Goal: Navigation & Orientation: Find specific page/section

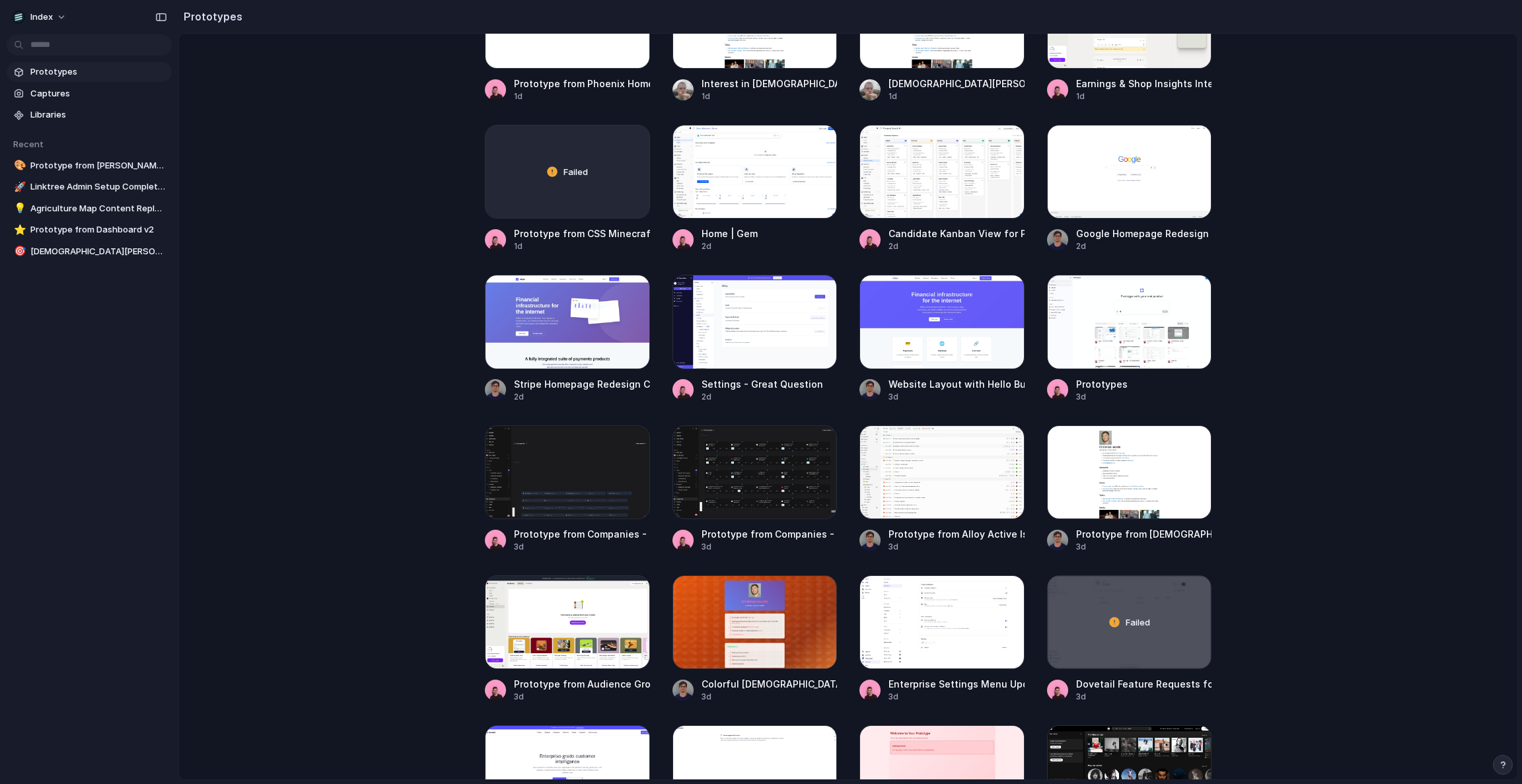
scroll to position [2194, 0]
